Goal: Entertainment & Leisure: Consume media (video, audio)

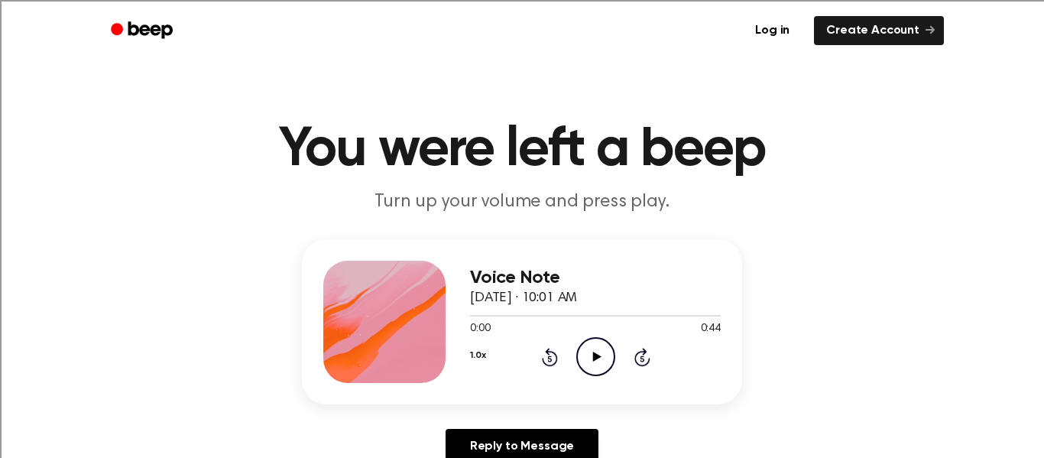
click at [593, 355] on icon at bounding box center [596, 357] width 8 height 10
click at [546, 357] on icon "Rewind 5 seconds" at bounding box center [549, 357] width 17 height 20
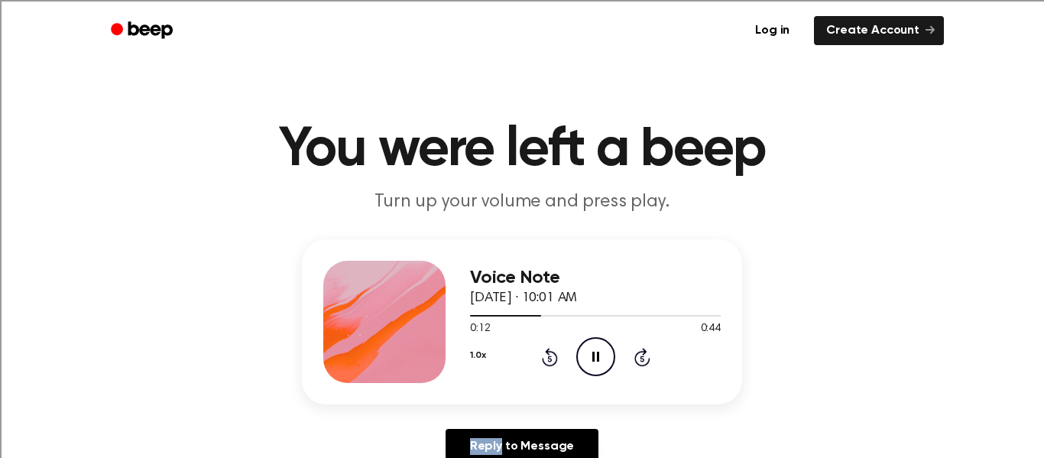
click at [546, 357] on icon "Rewind 5 seconds" at bounding box center [549, 357] width 17 height 20
click at [584, 355] on icon "Pause Audio" at bounding box center [595, 356] width 39 height 39
click at [645, 357] on icon "Skip 5 seconds" at bounding box center [642, 357] width 17 height 20
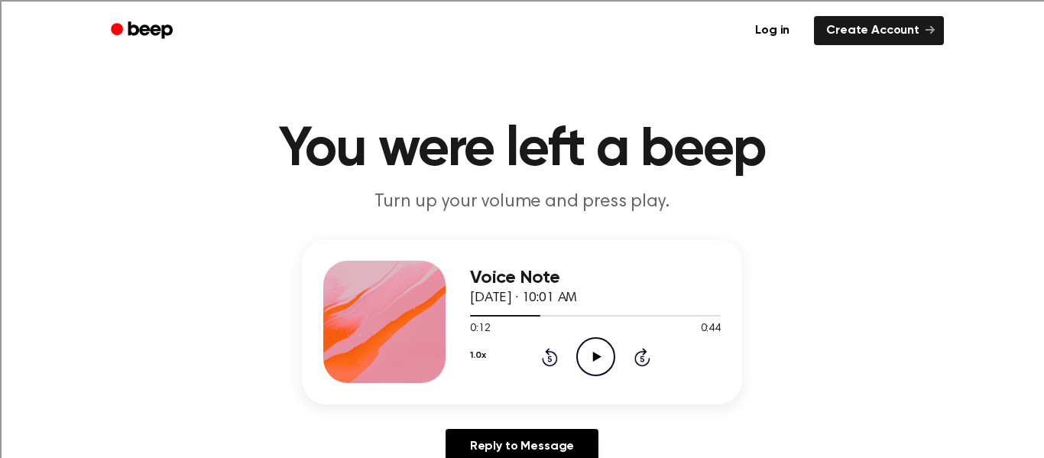
click at [582, 348] on icon "Play Audio" at bounding box center [595, 356] width 39 height 39
click at [592, 352] on icon "Play Audio" at bounding box center [595, 356] width 39 height 39
click at [350, 309] on div at bounding box center [384, 322] width 122 height 122
